Goal: Task Accomplishment & Management: Manage account settings

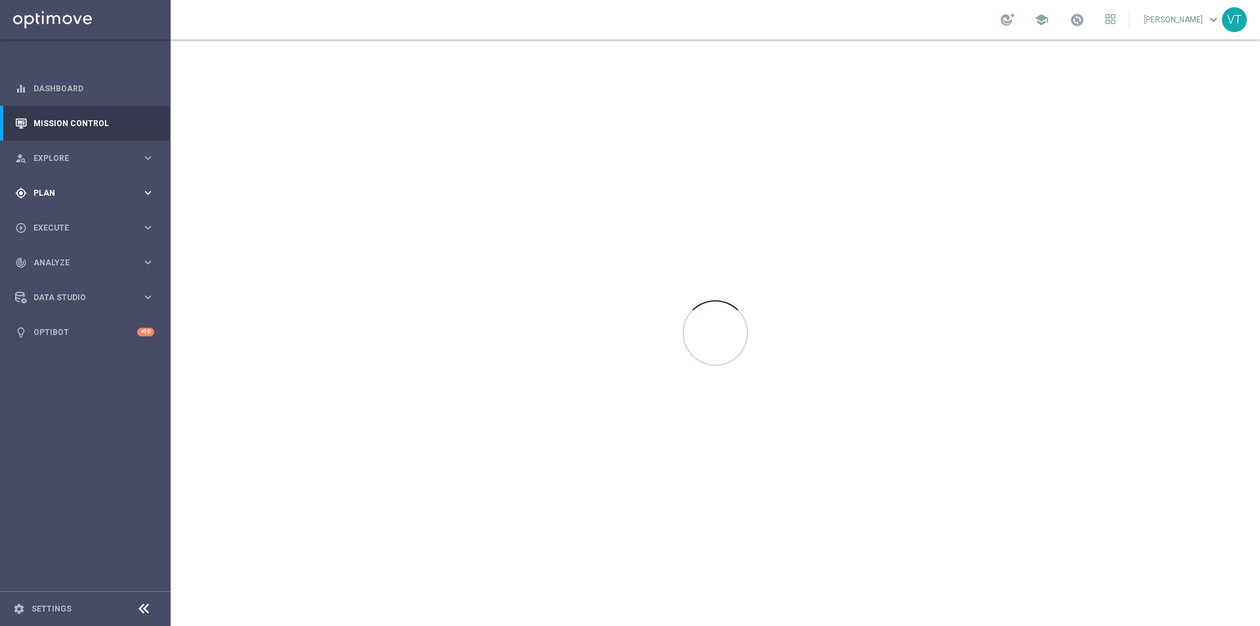
click at [48, 185] on div "gps_fixed Plan keyboard_arrow_right" at bounding box center [84, 192] width 169 height 35
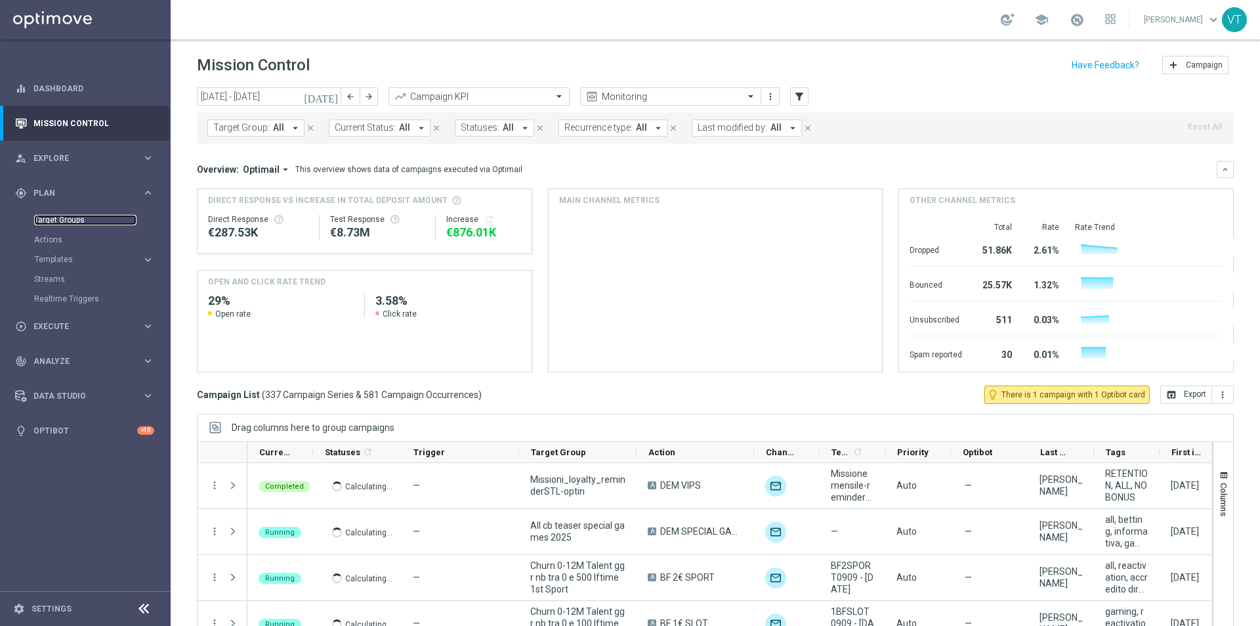
click at [64, 219] on link "Target Groups" at bounding box center [85, 220] width 102 height 11
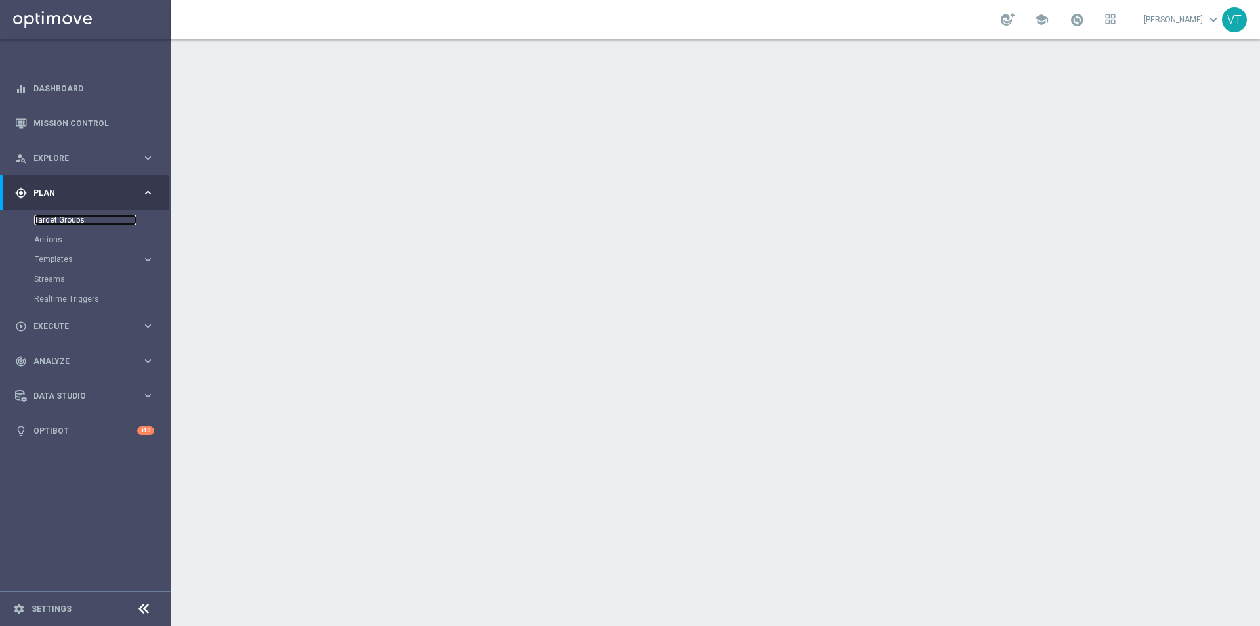
click at [71, 216] on link "Target Groups" at bounding box center [85, 220] width 102 height 11
click at [63, 215] on link "Target Groups" at bounding box center [85, 220] width 102 height 11
click at [77, 219] on link "Target Groups" at bounding box center [85, 220] width 102 height 11
click at [74, 219] on link "Target Groups" at bounding box center [85, 220] width 102 height 11
click at [54, 221] on link "Target Groups" at bounding box center [85, 220] width 102 height 11
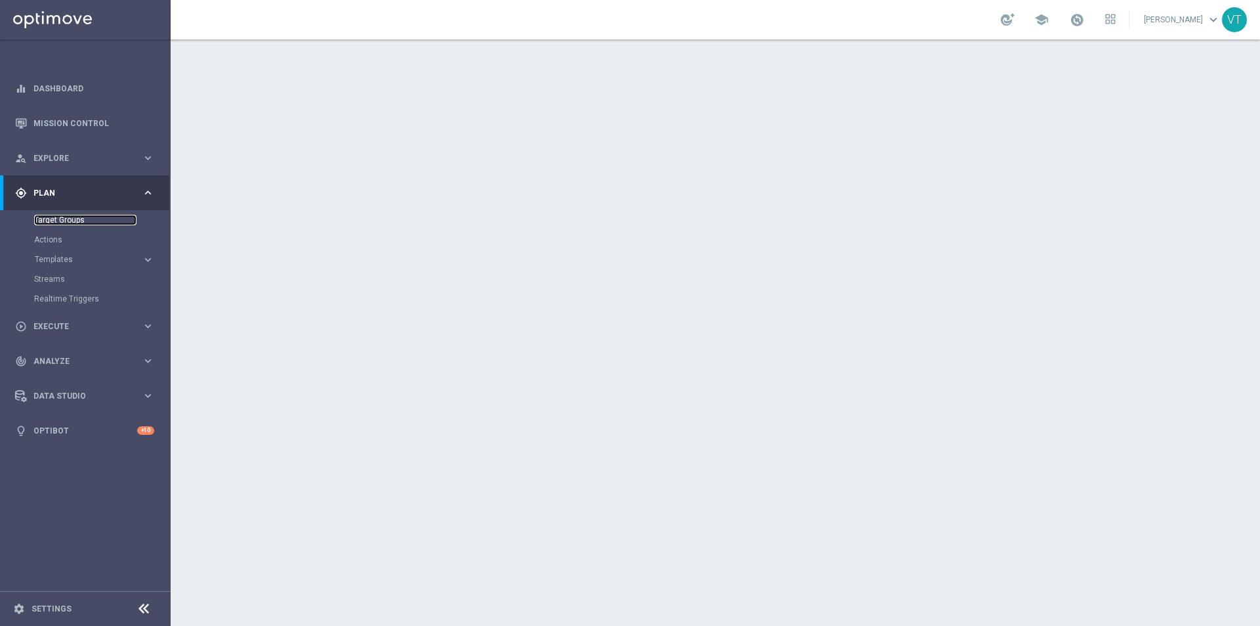
click at [52, 216] on link "Target Groups" at bounding box center [85, 220] width 102 height 11
click at [49, 219] on link "Target Groups" at bounding box center [85, 220] width 102 height 11
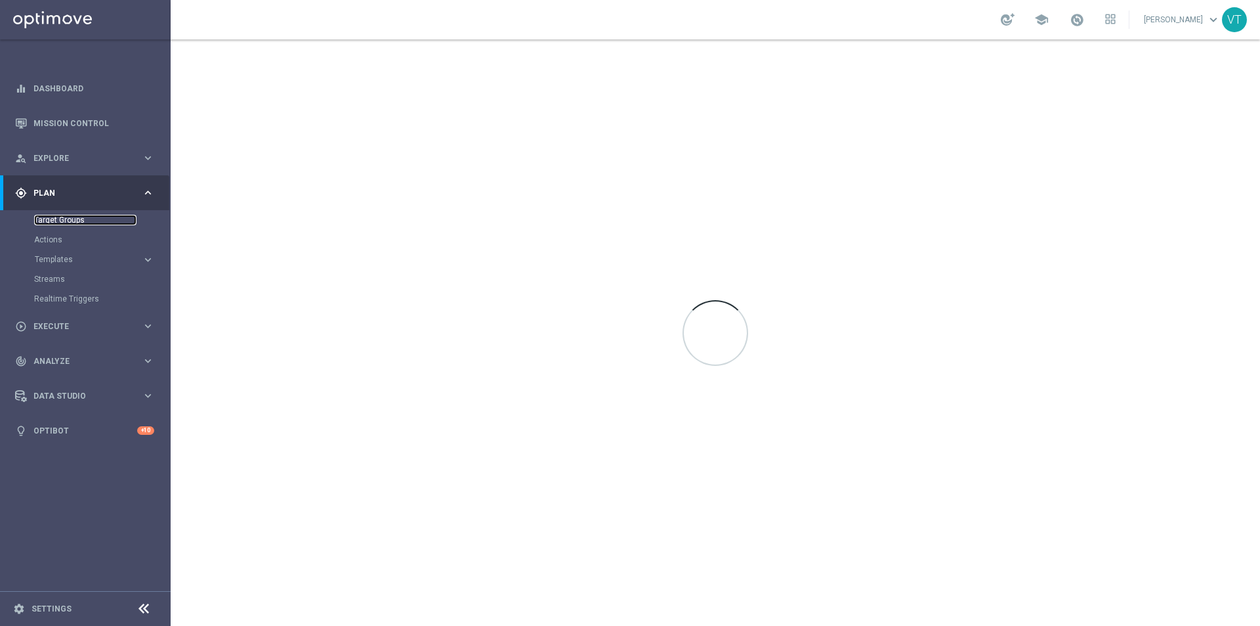
click at [66, 222] on link "Target Groups" at bounding box center [85, 220] width 102 height 11
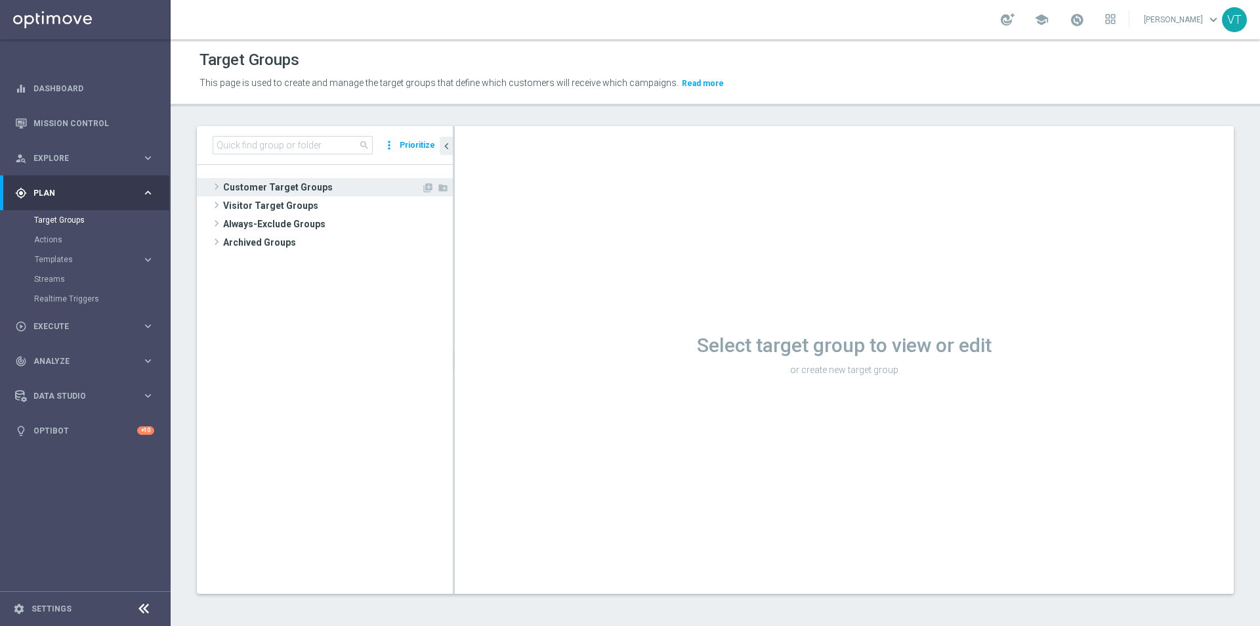
click at [220, 186] on span at bounding box center [216, 187] width 13 height 16
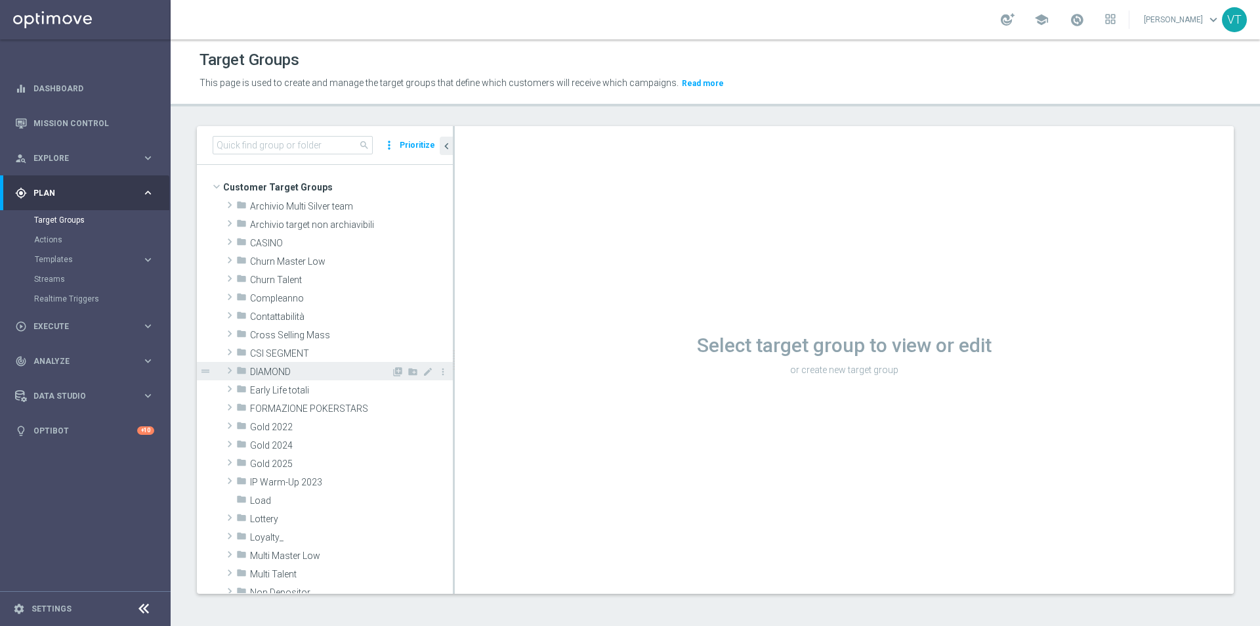
click at [232, 368] on span at bounding box center [229, 370] width 13 height 16
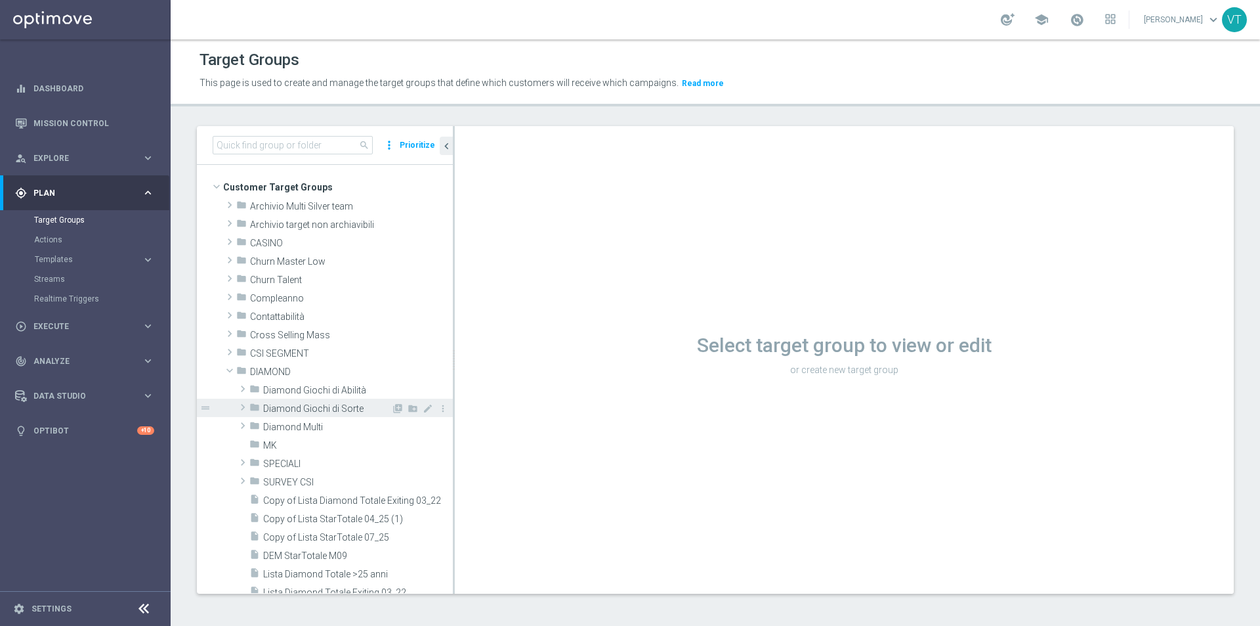
click at [240, 406] on span at bounding box center [242, 407] width 13 height 16
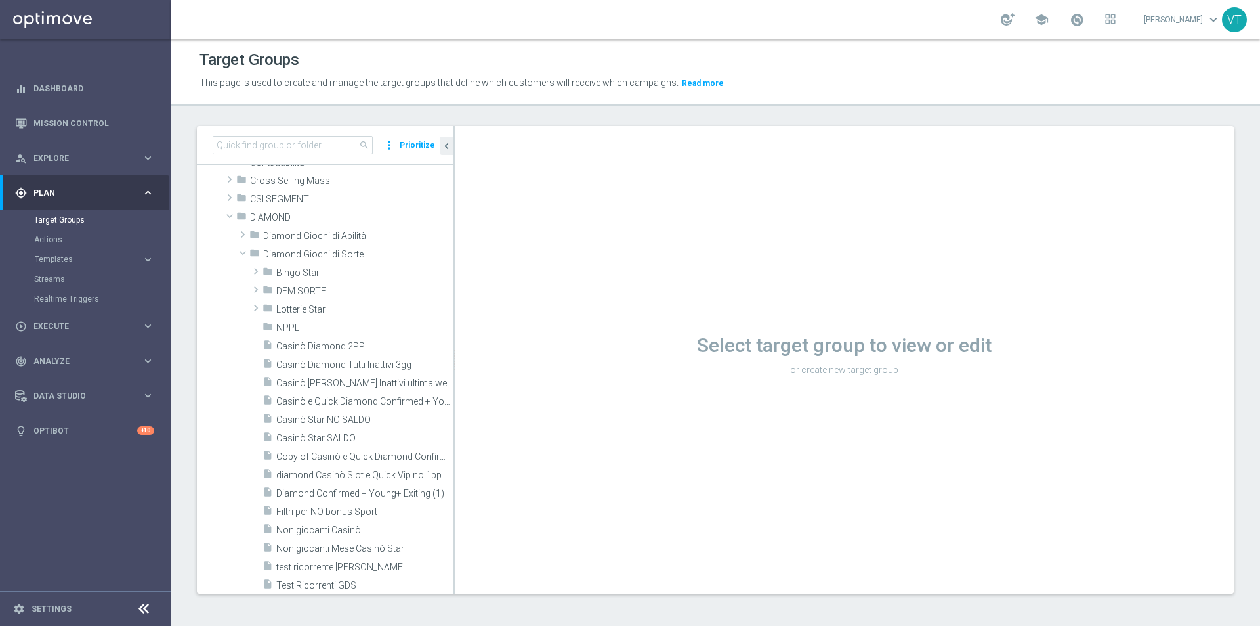
scroll to position [131, 0]
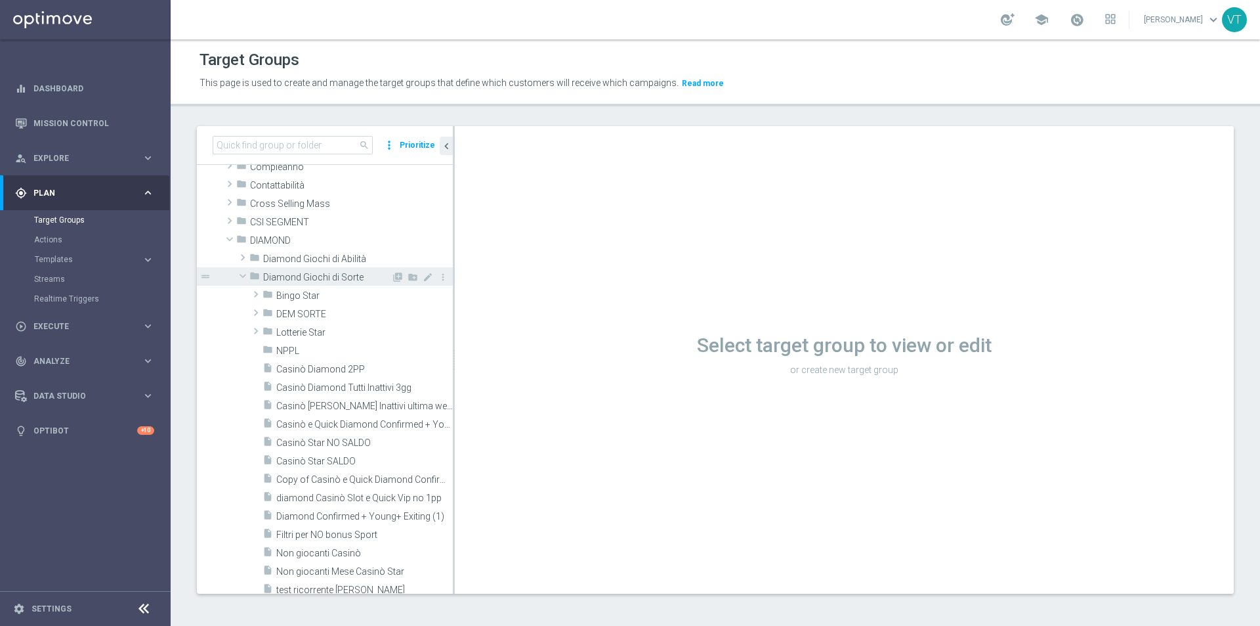
click at [243, 272] on span at bounding box center [243, 275] width 16 height 13
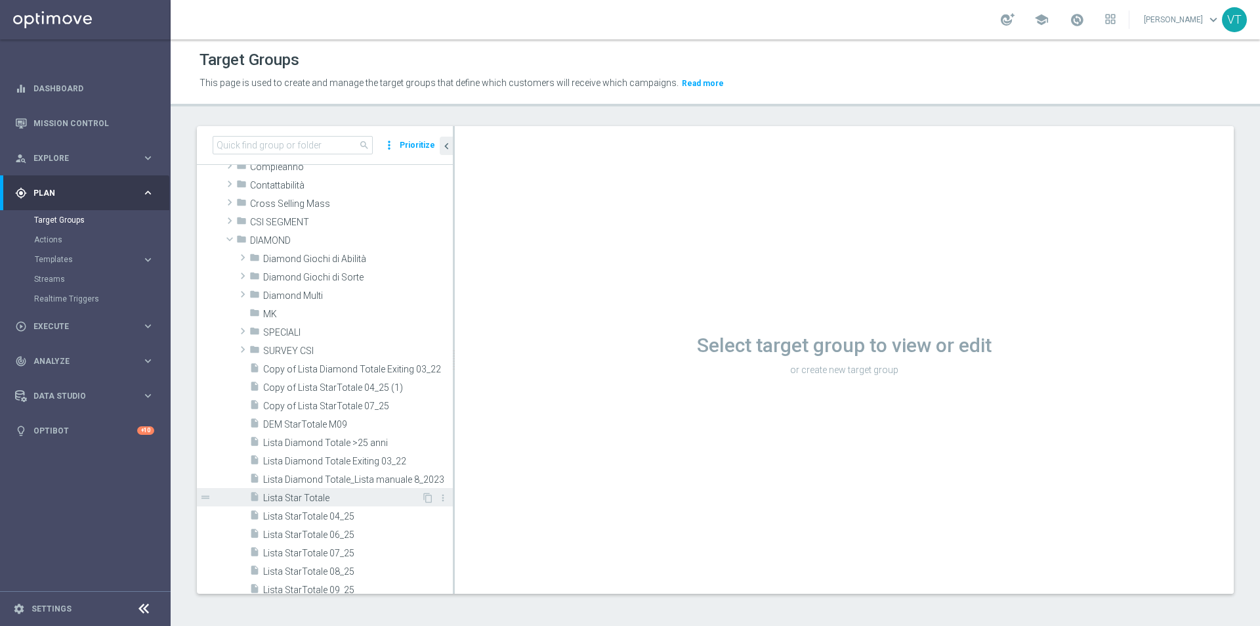
click at [278, 498] on span "Lista Star Totale" at bounding box center [342, 497] width 158 height 11
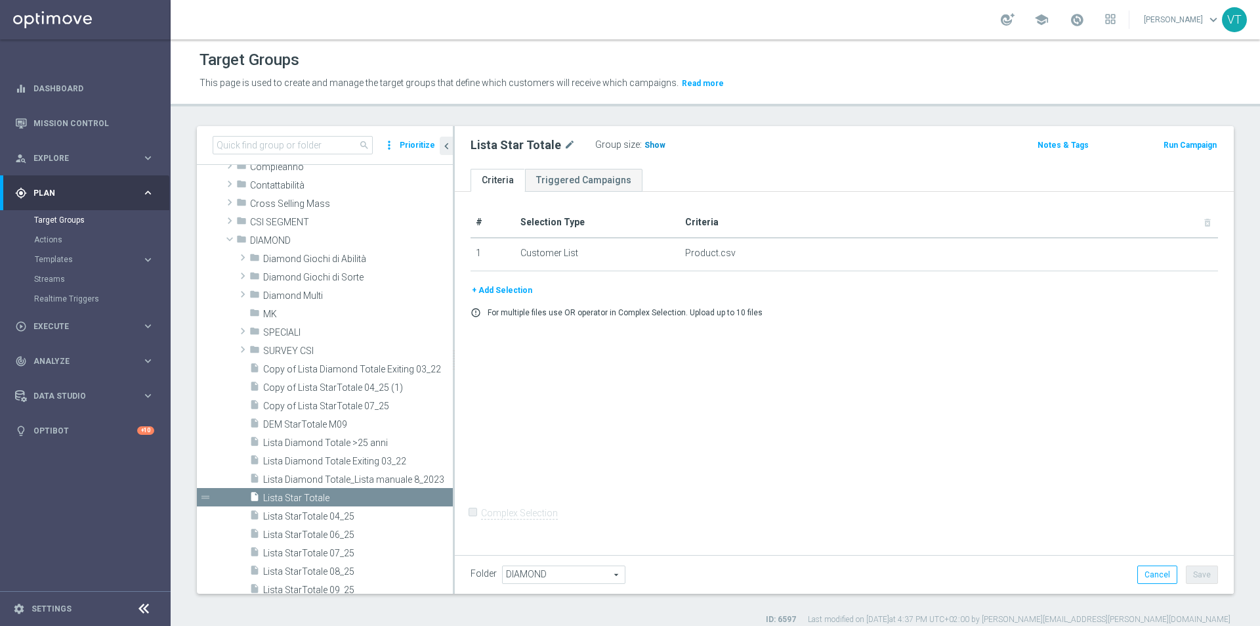
click at [653, 147] on span "Show" at bounding box center [655, 144] width 21 height 9
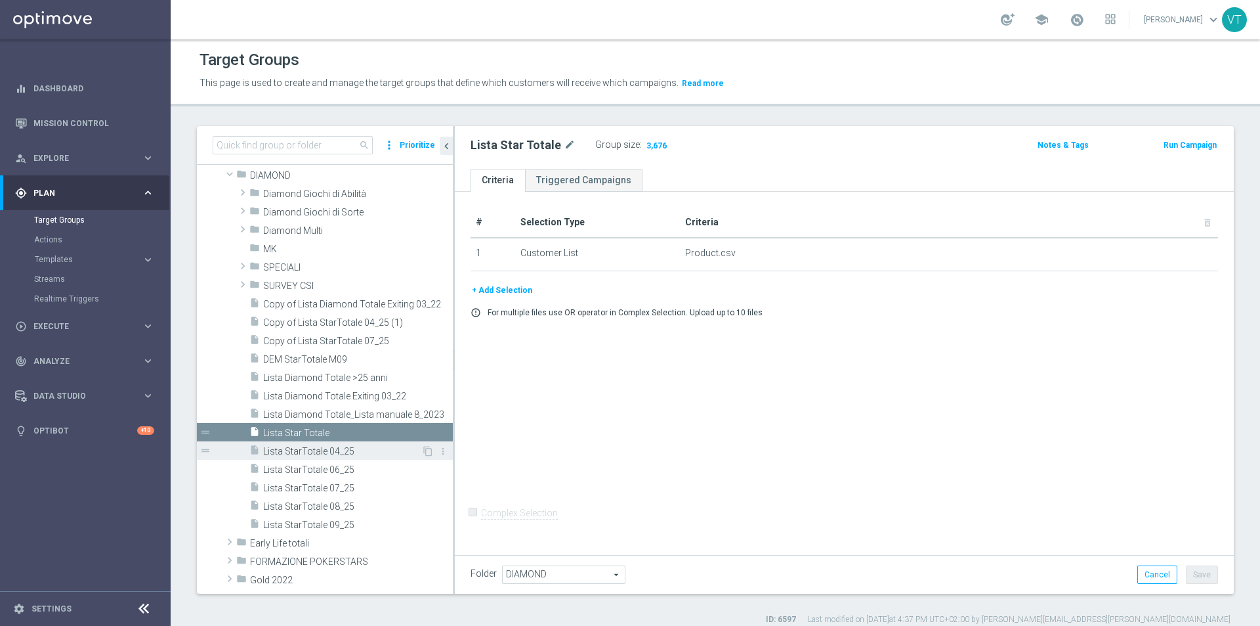
scroll to position [197, 0]
click at [335, 523] on span "Lista StarTotale 09_25" at bounding box center [342, 524] width 158 height 11
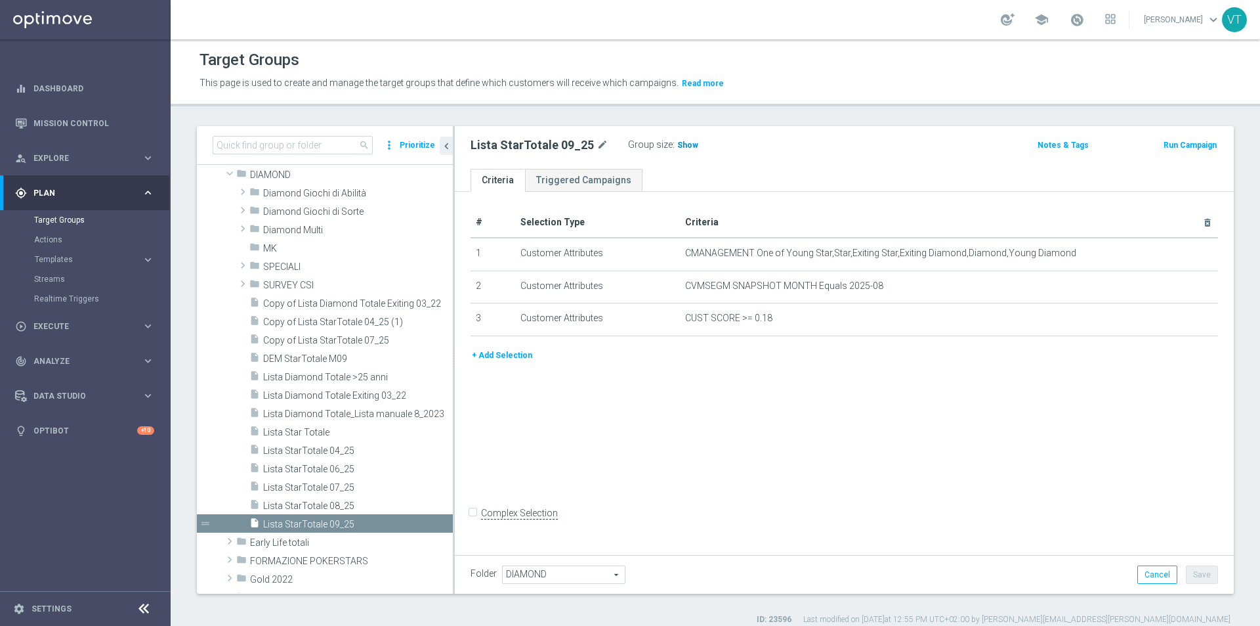
click at [685, 147] on span "Show" at bounding box center [687, 144] width 21 height 9
click at [335, 505] on span "Lista StarTotale 08_25" at bounding box center [342, 505] width 158 height 11
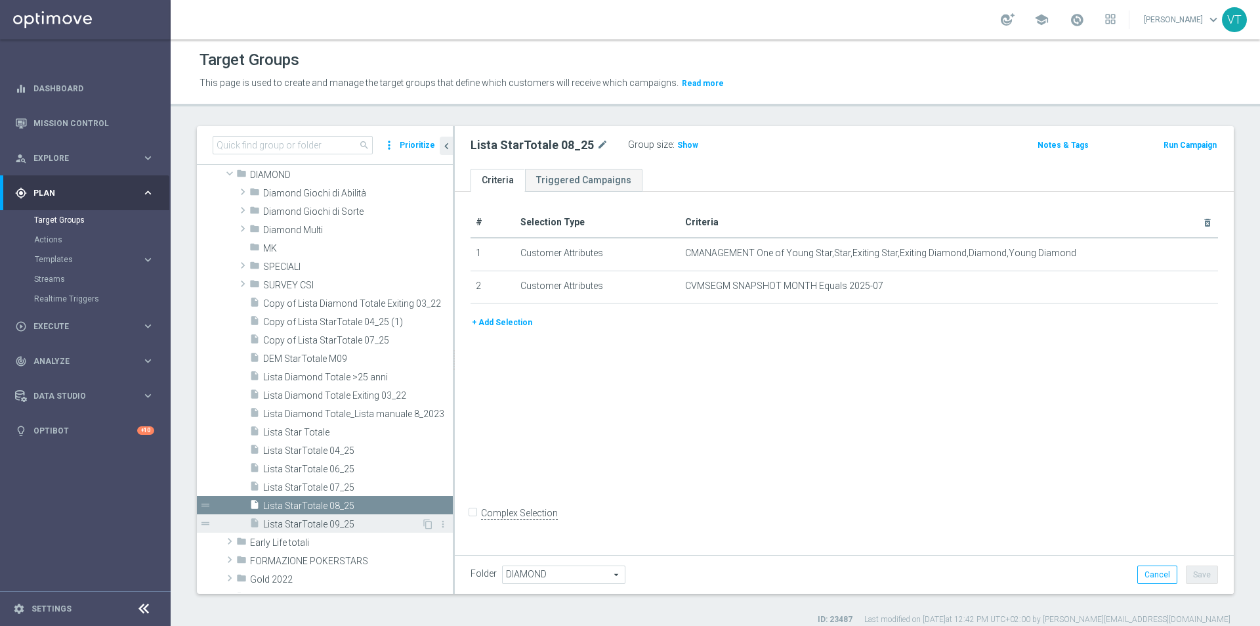
click at [331, 524] on span "Lista StarTotale 09_25" at bounding box center [342, 524] width 158 height 11
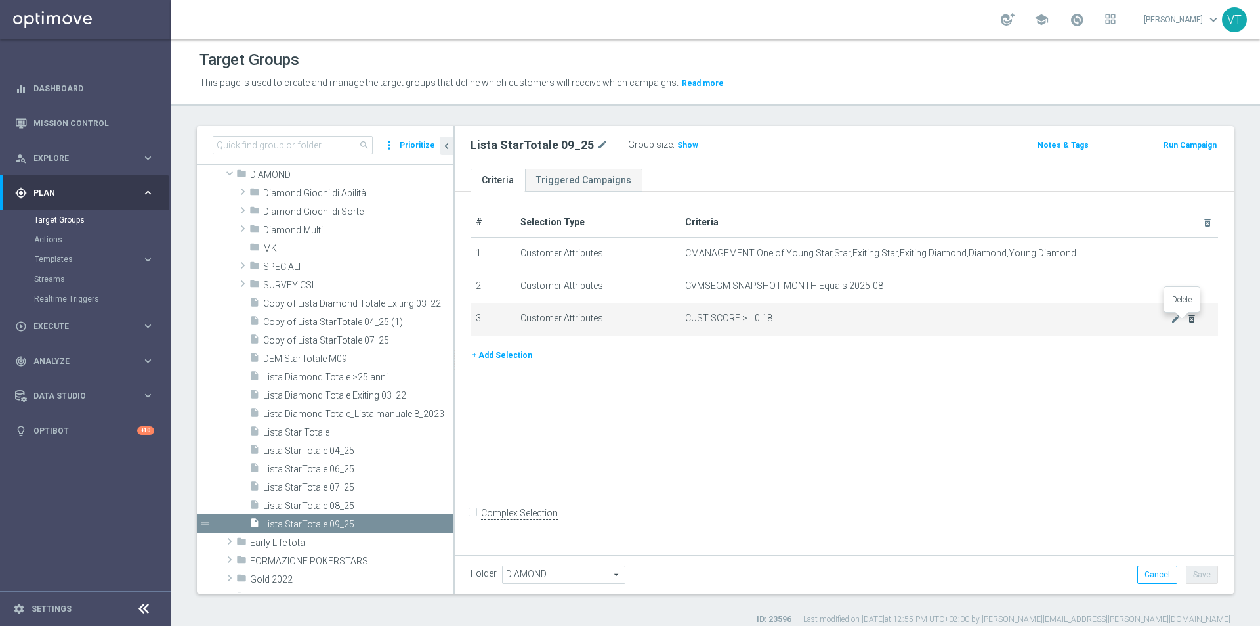
click at [1187, 322] on icon "delete_forever" at bounding box center [1192, 318] width 11 height 11
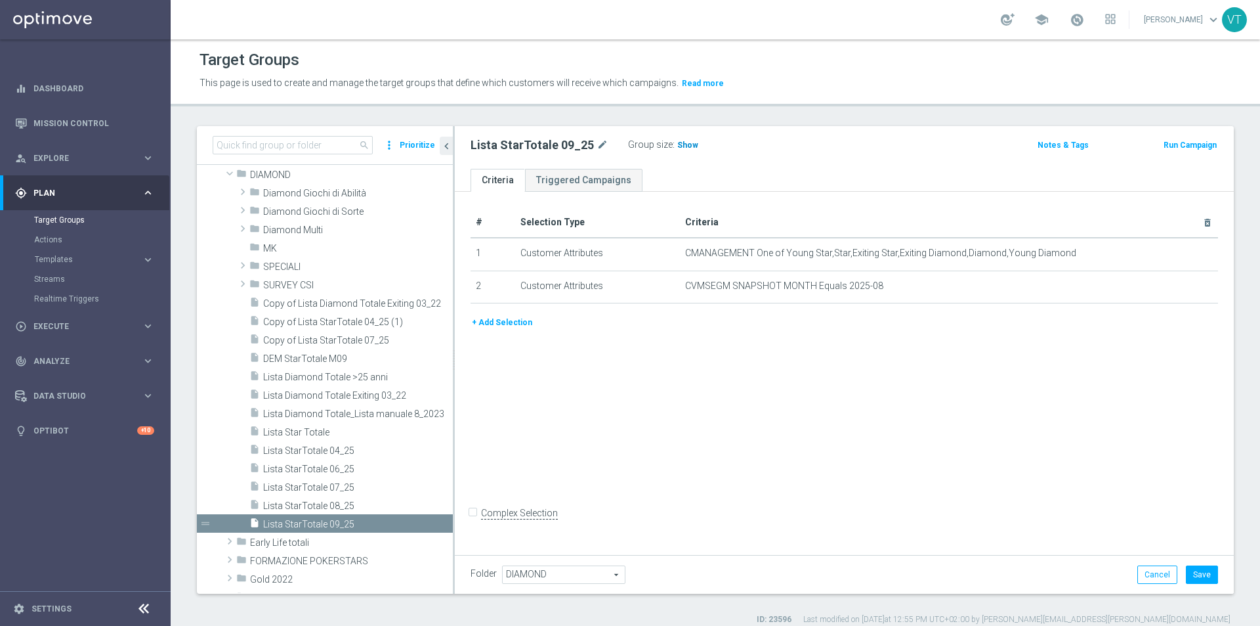
click at [685, 146] on span "Show" at bounding box center [687, 144] width 21 height 9
click at [687, 147] on span "4,638" at bounding box center [689, 146] width 23 height 12
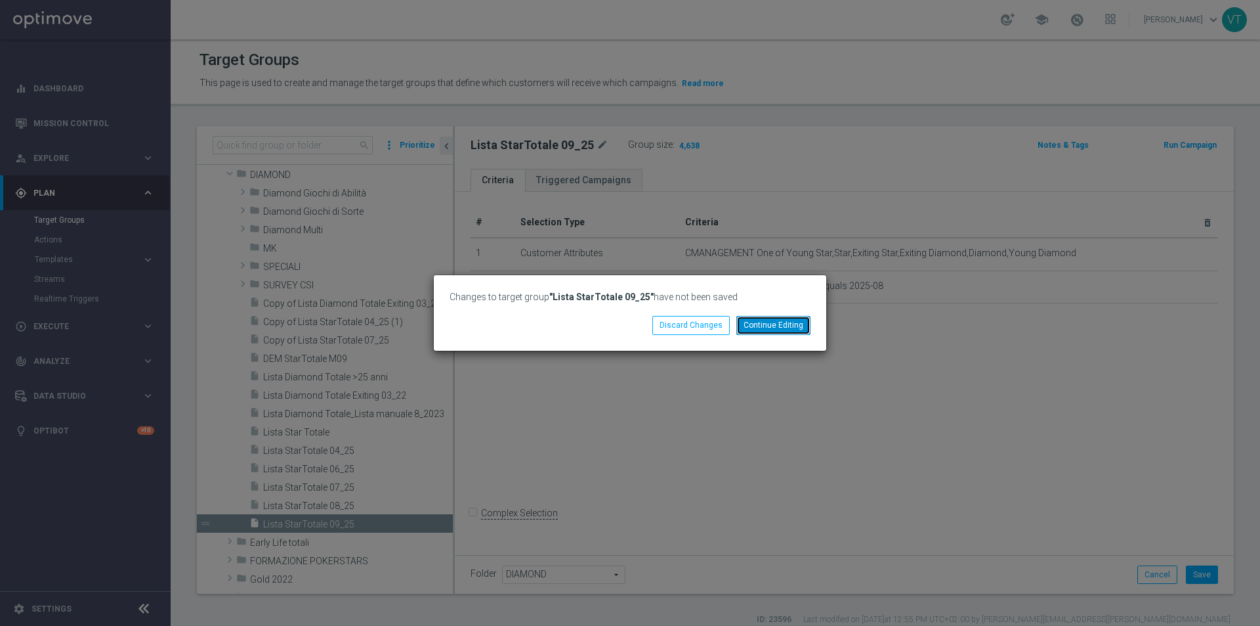
click at [769, 321] on button "Continue Editing" at bounding box center [774, 325] width 74 height 18
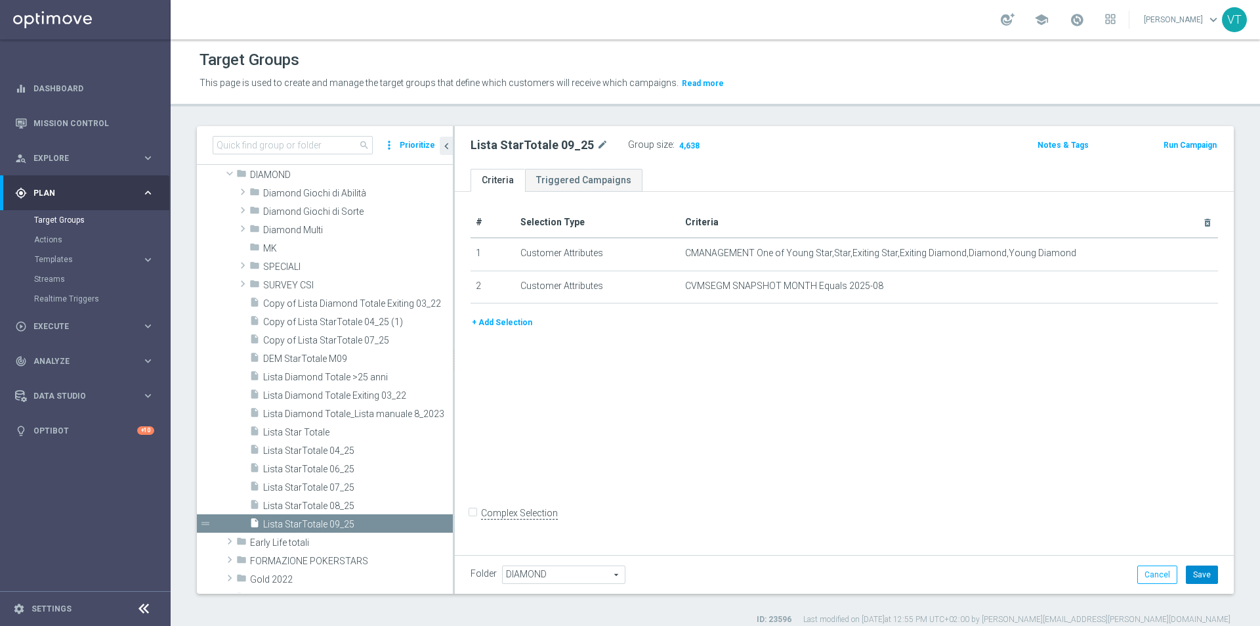
click at [1196, 576] on button "Save" at bounding box center [1202, 574] width 32 height 18
drag, startPoint x: 687, startPoint y: 146, endPoint x: 680, endPoint y: 144, distance: 7.7
click at [683, 144] on span "4,638" at bounding box center [689, 146] width 23 height 12
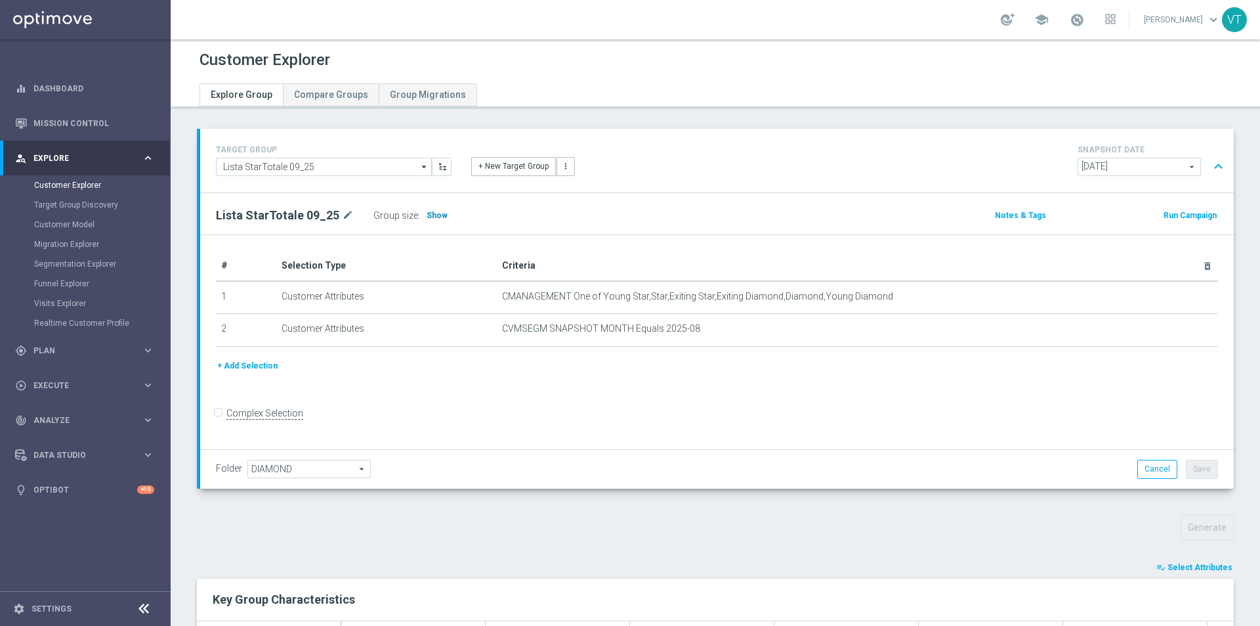
click at [429, 211] on span "Show" at bounding box center [437, 215] width 21 height 9
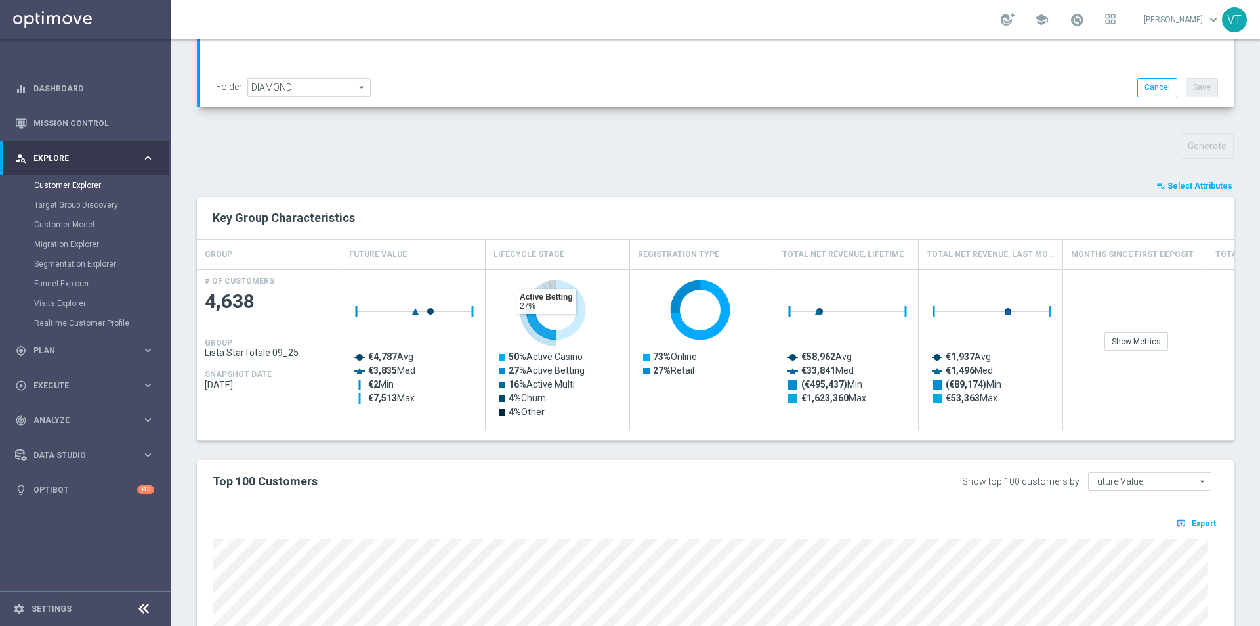
scroll to position [394, 0]
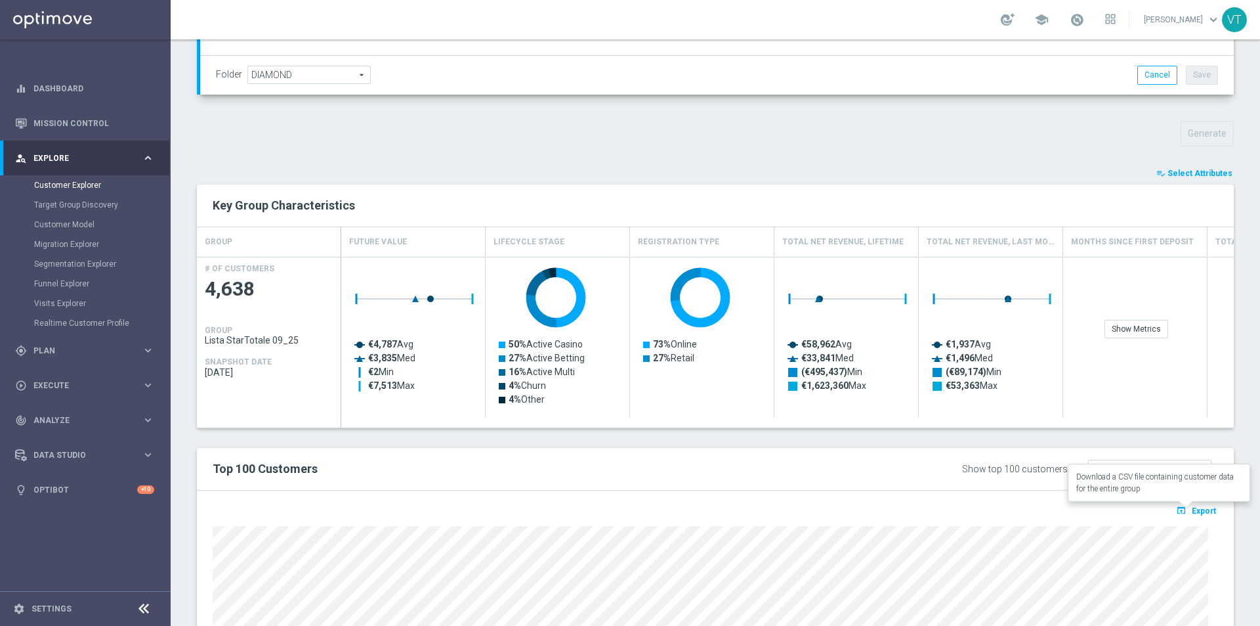
click at [1203, 504] on button "open_in_browser Export" at bounding box center [1196, 510] width 44 height 17
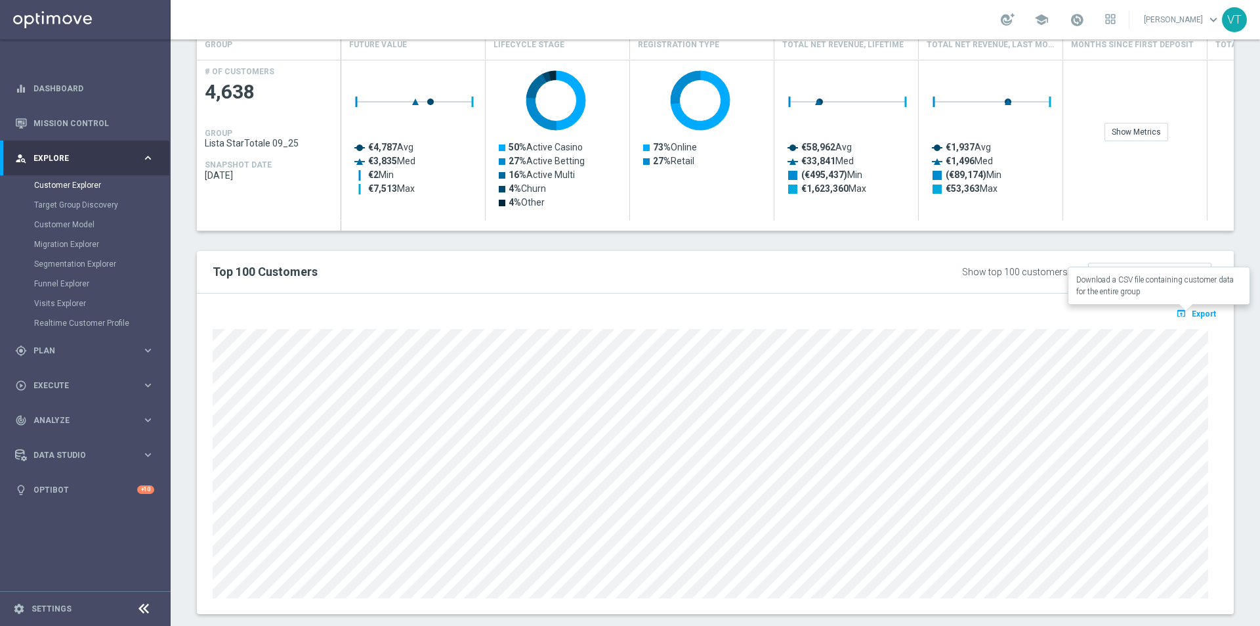
click at [1192, 316] on span "Export" at bounding box center [1204, 313] width 24 height 9
